Goal: Information Seeking & Learning: Check status

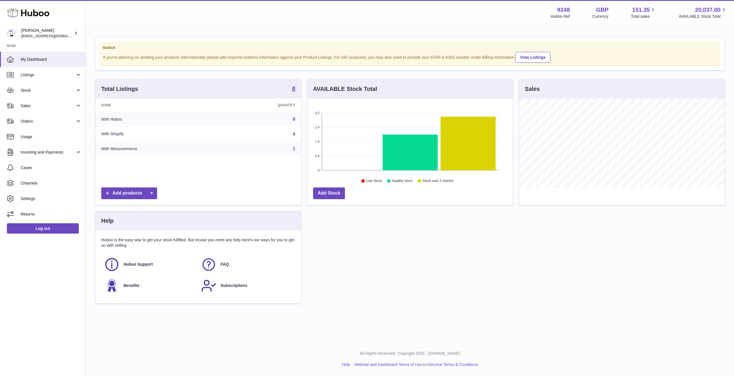
scroll to position [89, 205]
click at [49, 124] on link "Orders" at bounding box center [43, 121] width 86 height 15
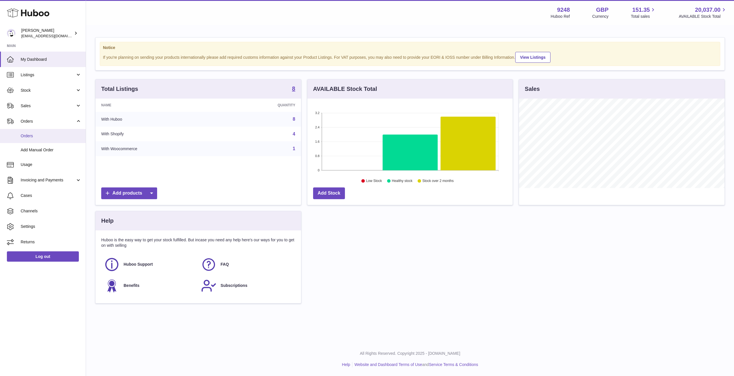
click at [46, 133] on span "Orders" at bounding box center [51, 135] width 61 height 5
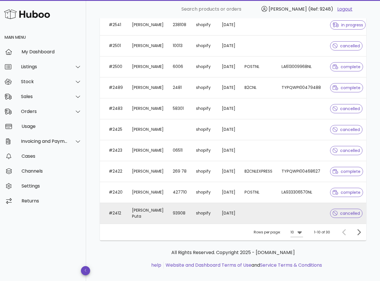
scroll to position [0, 14]
click at [348, 214] on span "cancelled" at bounding box center [346, 213] width 27 height 4
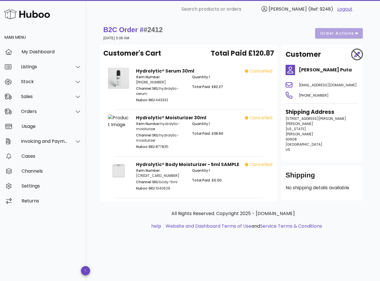
click at [124, 30] on strong "B2C Order # #2412" at bounding box center [132, 30] width 59 height 8
click at [39, 111] on div "Orders" at bounding box center [44, 111] width 47 height 5
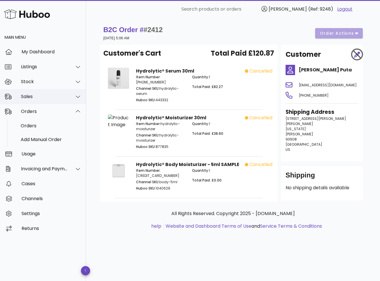
click at [37, 101] on div "Sales" at bounding box center [43, 96] width 86 height 15
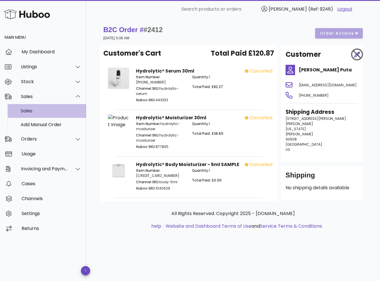
click at [36, 111] on div "Sales" at bounding box center [51, 110] width 61 height 5
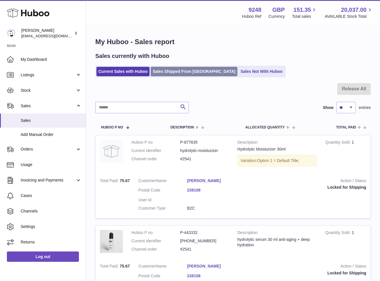
click at [166, 72] on link "Sales Shipped From Huboo" at bounding box center [194, 71] width 87 height 9
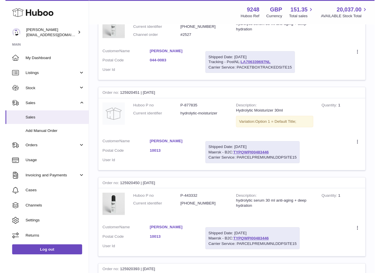
scroll to position [686, 0]
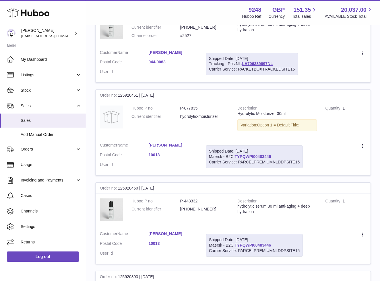
click at [243, 154] on link "TYPQWPI00483446" at bounding box center [252, 156] width 36 height 5
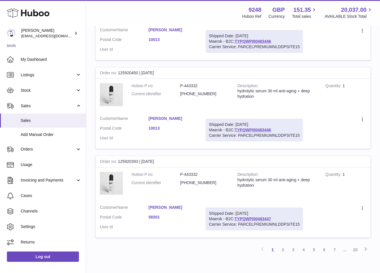
scroll to position [801, 0]
click at [292, 245] on link "3" at bounding box center [293, 250] width 10 height 10
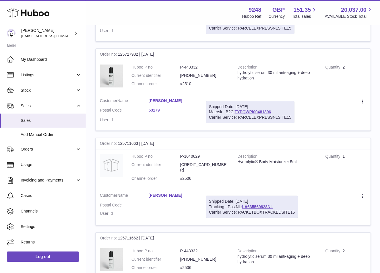
scroll to position [26, 0]
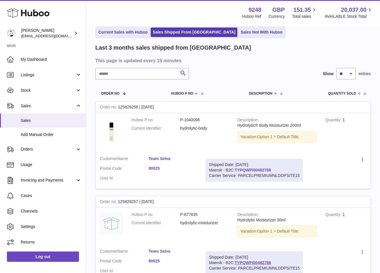
click at [262, 171] on link "TYPQWPI00482788" at bounding box center [252, 170] width 36 height 5
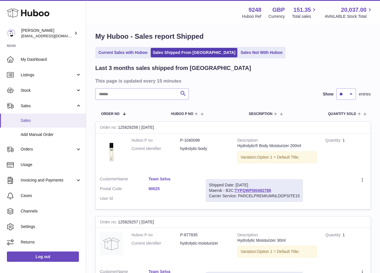
scroll to position [5, 0]
click at [153, 90] on input "text" at bounding box center [141, 94] width 93 height 11
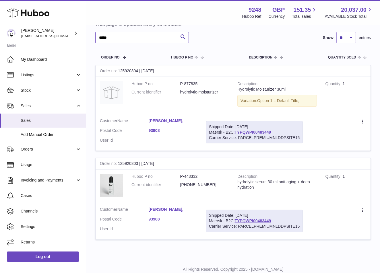
scroll to position [76, 0]
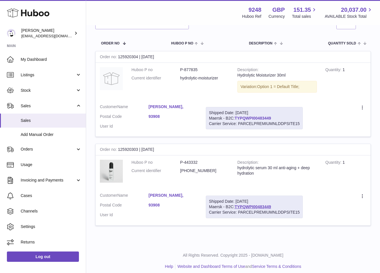
drag, startPoint x: 287, startPoint y: 116, endPoint x: 235, endPoint y: 117, distance: 51.3
click at [235, 117] on div "Shipped Date: 6th Oct 2025 Maersk - B2C: TYPQWPI00483449 Carrier Service: PARCE…" at bounding box center [254, 118] width 97 height 23
copy div "TYPQWPI00483449"
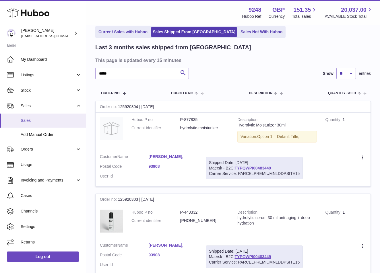
scroll to position [19, 0]
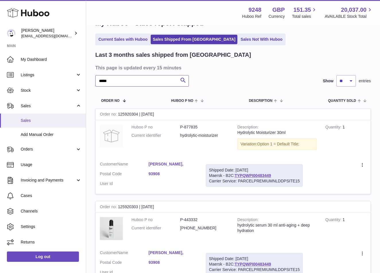
click at [144, 79] on input "*****" at bounding box center [141, 80] width 93 height 11
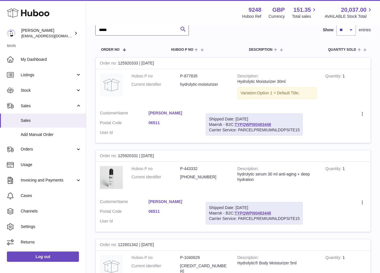
scroll to position [87, 0]
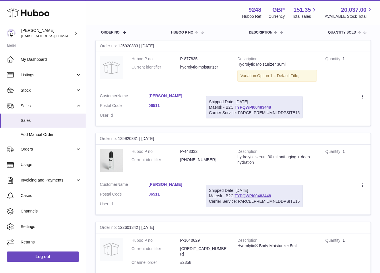
drag, startPoint x: 277, startPoint y: 106, endPoint x: 235, endPoint y: 105, distance: 41.9
click at [235, 105] on div "Shipped Date: 6th Oct 2025 Maersk - B2C: TYPQWPI00483448 Carrier Service: PARCE…" at bounding box center [254, 107] width 97 height 23
copy div "TYPQWPI00483448"
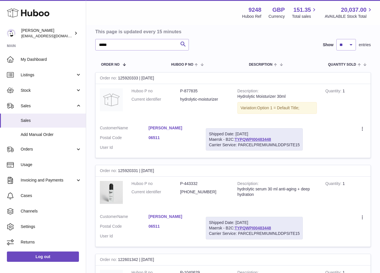
scroll to position [46, 0]
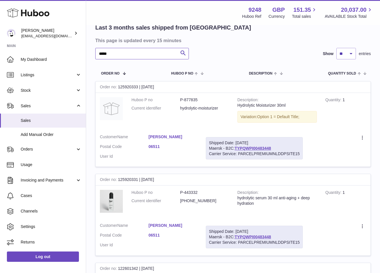
click at [139, 53] on input "*****" at bounding box center [141, 53] width 93 height 11
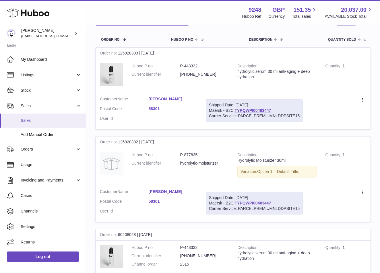
scroll to position [81, 0]
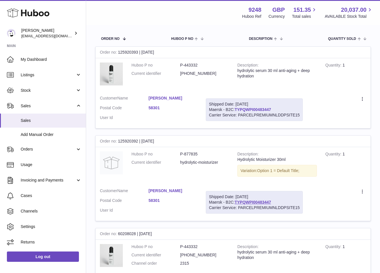
drag, startPoint x: 277, startPoint y: 109, endPoint x: 236, endPoint y: 110, distance: 41.6
click at [236, 110] on div "Shipped Date: 6th Oct 2025 Maersk - B2C: TYPQWPI00483447 Carrier Service: PARCE…" at bounding box center [254, 109] width 97 height 23
copy div "TYPQWPI00483447"
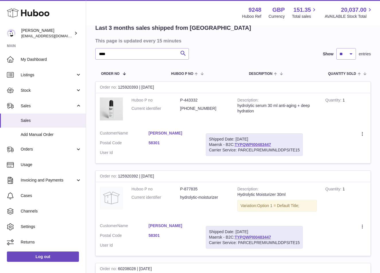
scroll to position [38, 0]
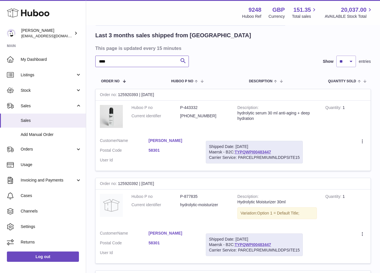
click at [135, 67] on input "****" at bounding box center [141, 61] width 93 height 11
click at [135, 65] on input "****" at bounding box center [141, 61] width 93 height 11
type input "*****"
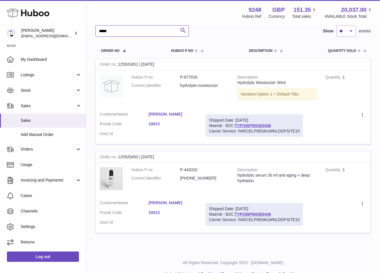
scroll to position [77, 0]
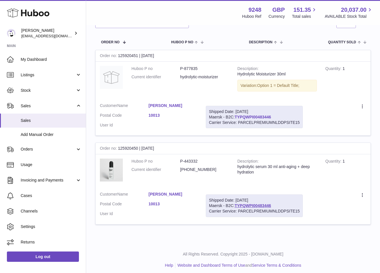
drag, startPoint x: 274, startPoint y: 115, endPoint x: 236, endPoint y: 115, distance: 38.7
click at [236, 115] on div "Shipped Date: 6th Oct 2025 Maersk - B2C: TYPQWPI00483446 Carrier Service: PARCE…" at bounding box center [254, 117] width 97 height 23
copy div "TYPQWPI00483446"
